Goal: Find contact information: Find contact information

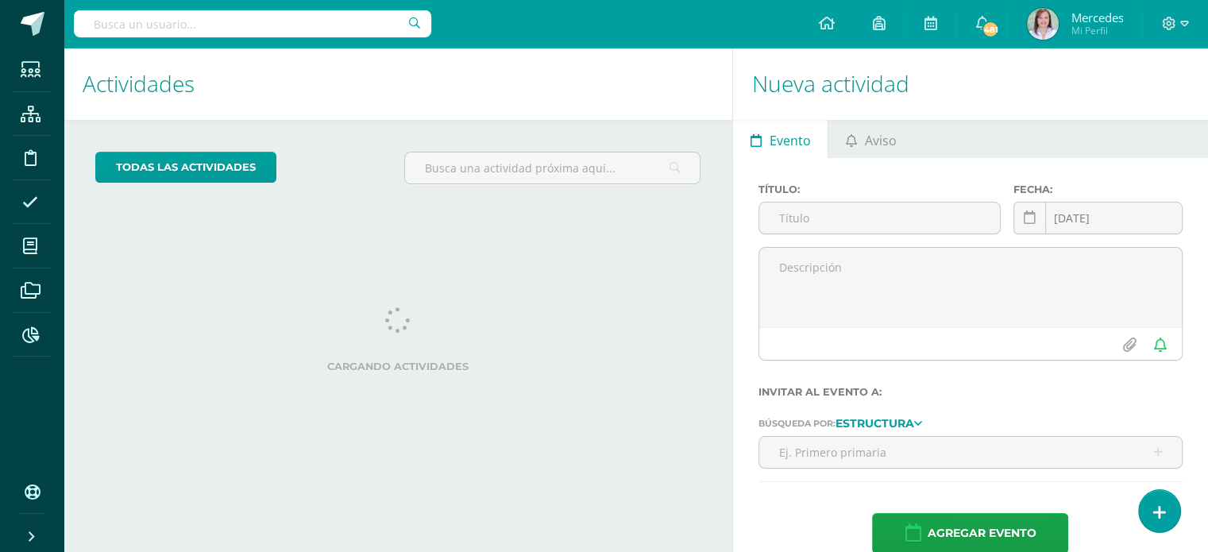
click at [310, 24] on input "text" at bounding box center [252, 23] width 357 height 27
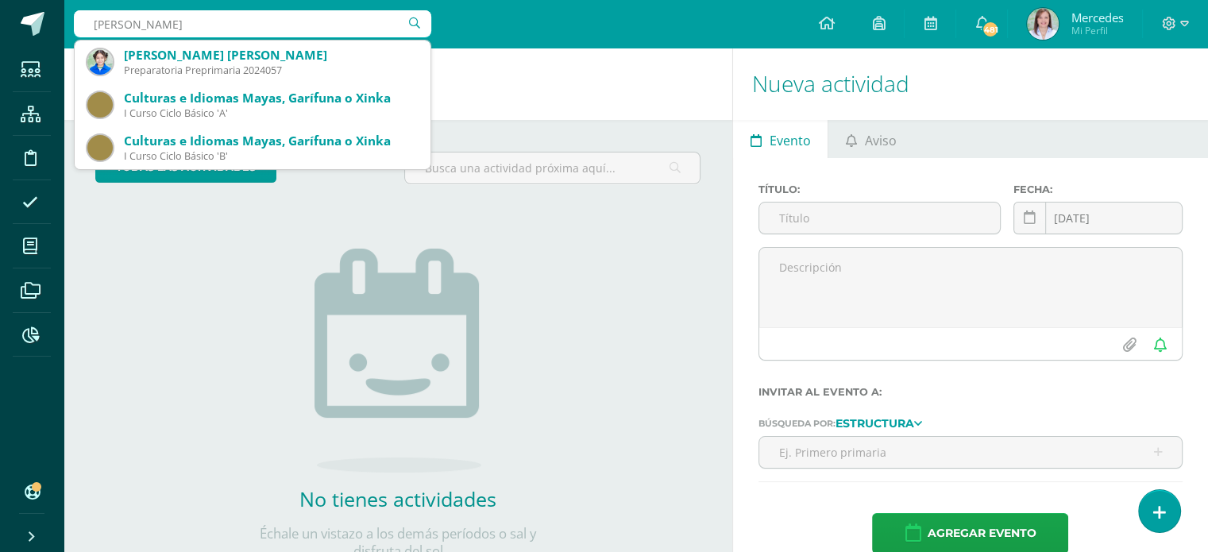
type input "laura junay"
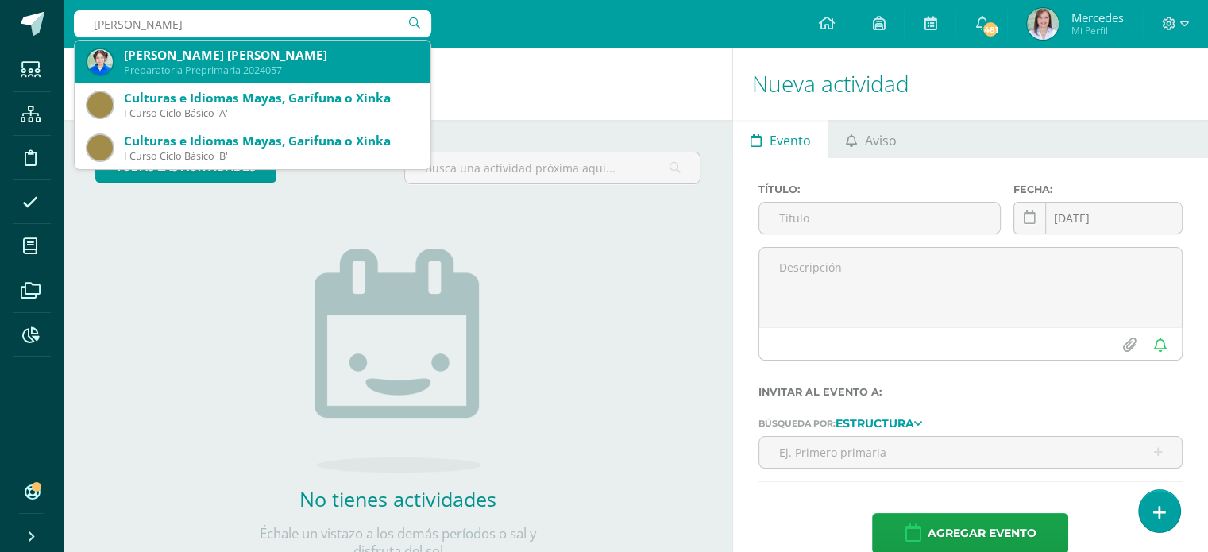
click at [272, 60] on div "[PERSON_NAME] [PERSON_NAME]" at bounding box center [271, 55] width 294 height 17
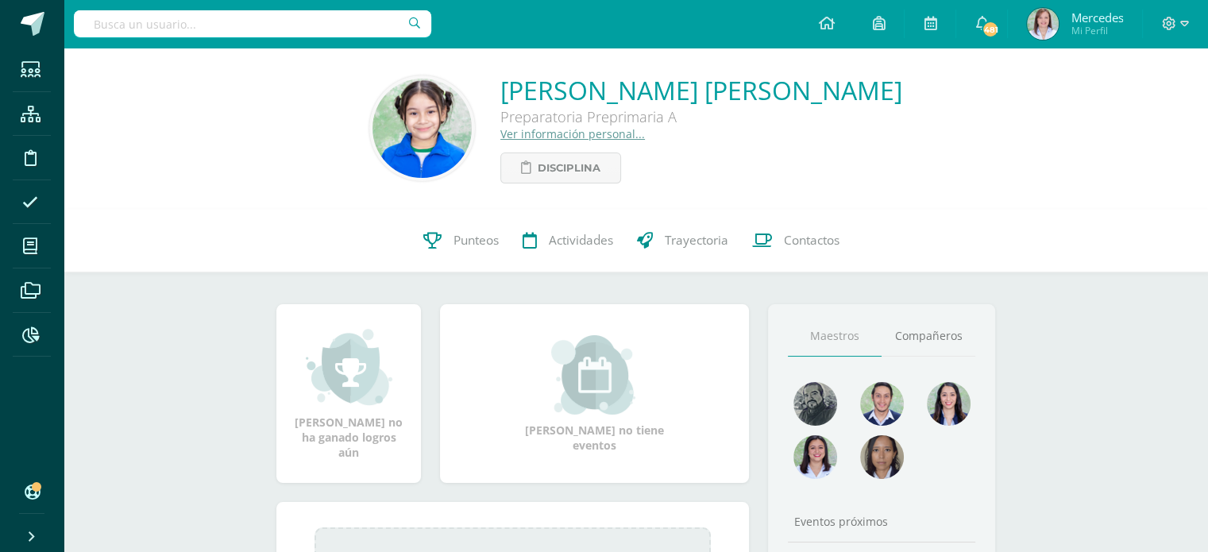
click at [564, 137] on link "Ver información personal..." at bounding box center [572, 133] width 145 height 15
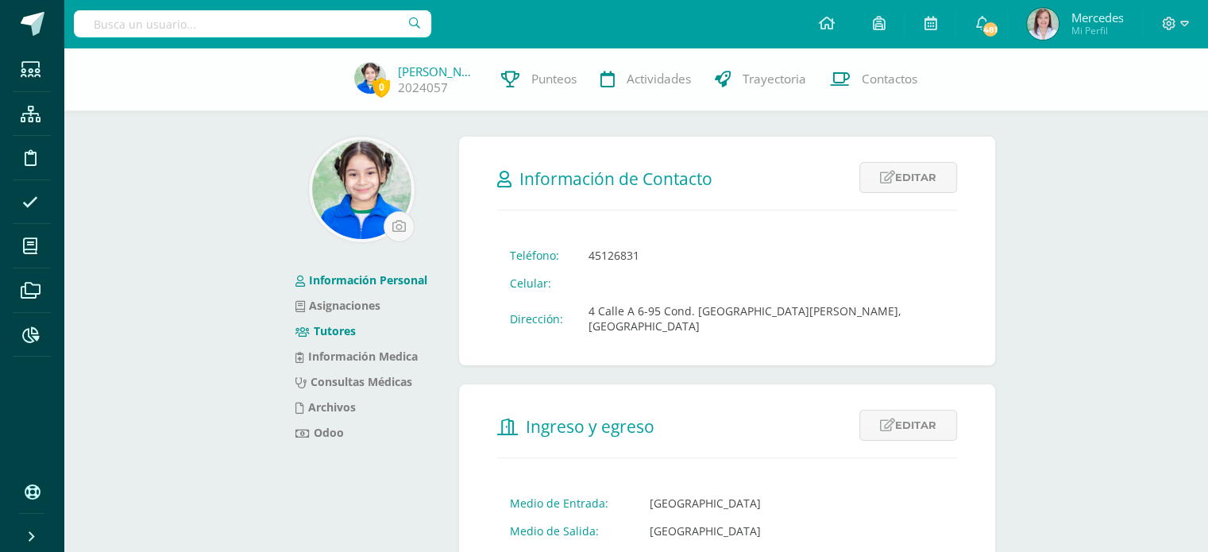
click at [335, 327] on link "Tutores" at bounding box center [325, 330] width 60 height 15
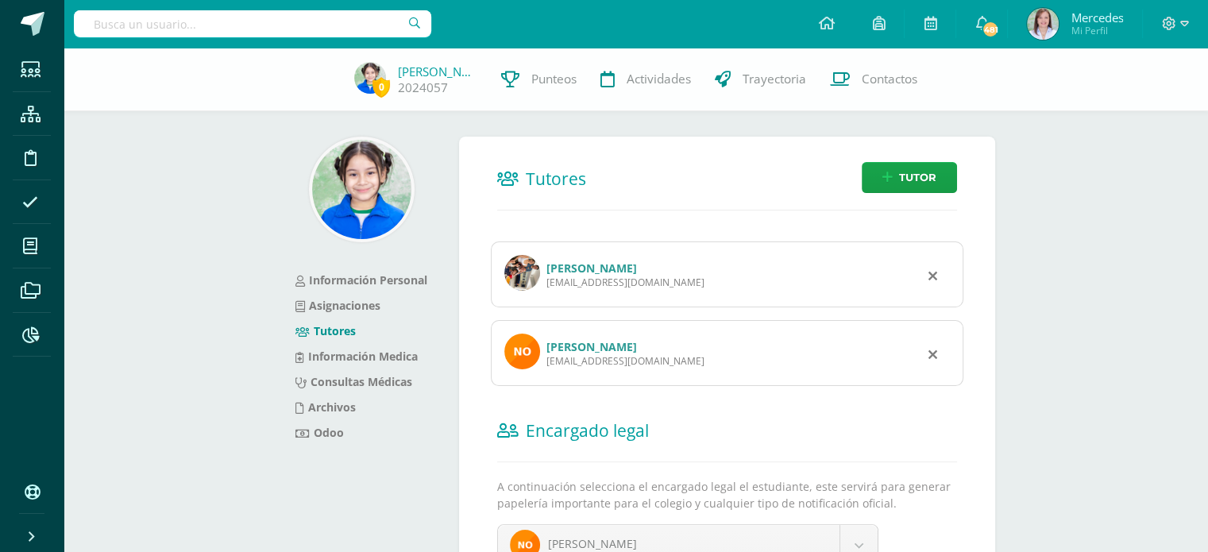
click at [596, 344] on link "Natalie Oliva Martínez" at bounding box center [591, 346] width 91 height 15
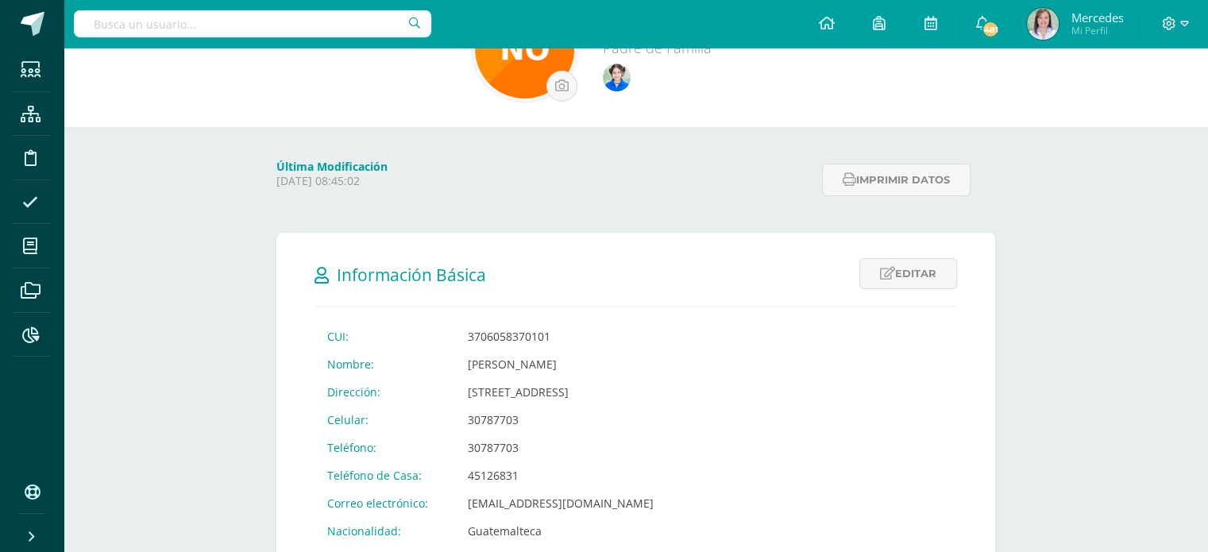
scroll to position [79, 0]
